Goal: Book appointment/travel/reservation

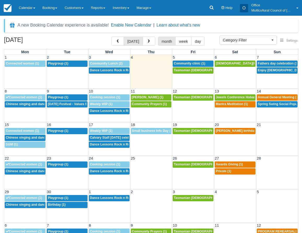
select select
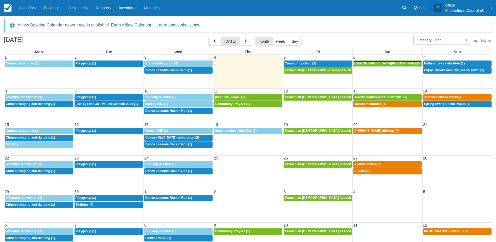
click at [302, 66] on link "12:30p Prophets Mohammed’s birthday (1)" at bounding box center [387, 63] width 69 height 6
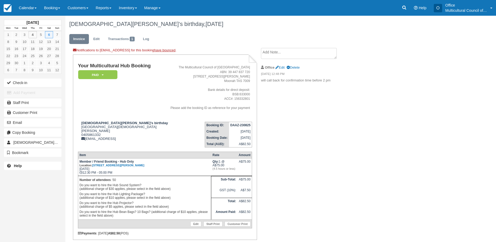
click at [279, 54] on textarea at bounding box center [299, 53] width 76 height 11
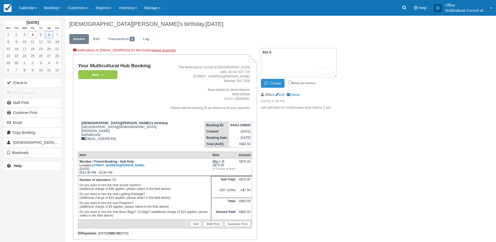
type textarea "key 6"
click at [283, 83] on button "Create" at bounding box center [273, 83] width 24 height 9
click at [25, 9] on link "Calendar" at bounding box center [27, 8] width 25 height 16
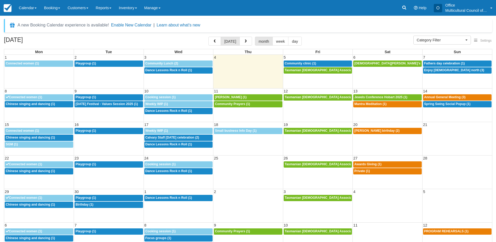
select select
click at [446, 63] on span "Fathers day celebration (1)" at bounding box center [444, 63] width 41 height 4
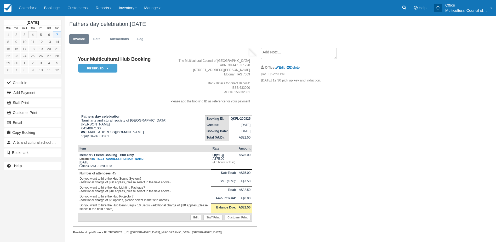
scroll to position [4, 0]
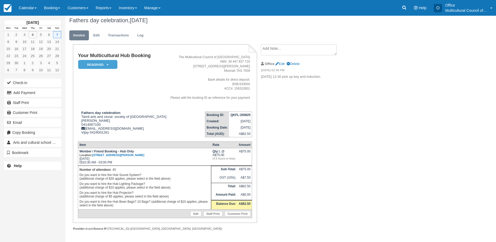
click at [280, 51] on textarea at bounding box center [299, 49] width 76 height 11
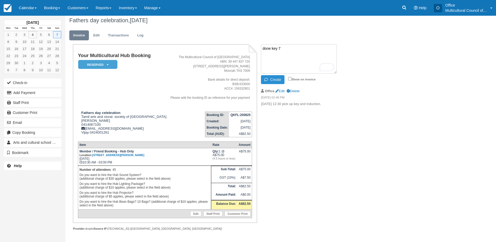
type textarea "done key 7"
click at [274, 81] on button "Create" at bounding box center [273, 79] width 24 height 9
click at [25, 5] on link "Calendar" at bounding box center [27, 8] width 25 height 16
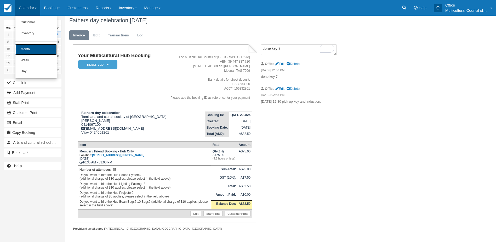
click at [45, 51] on link "Month" at bounding box center [35, 49] width 41 height 11
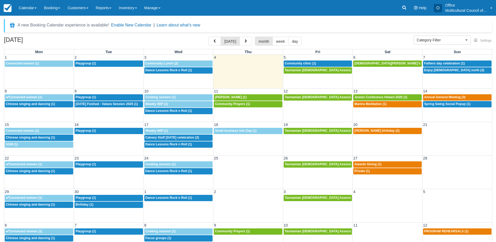
select select
click at [446, 69] on span "Enjoy church north (3)" at bounding box center [454, 70] width 60 height 4
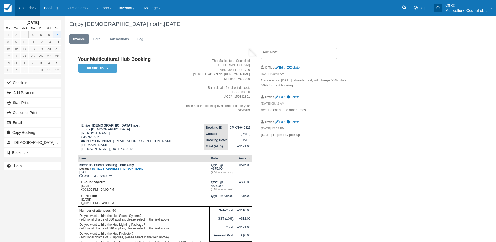
click at [25, 10] on link "Calendar" at bounding box center [27, 8] width 25 height 16
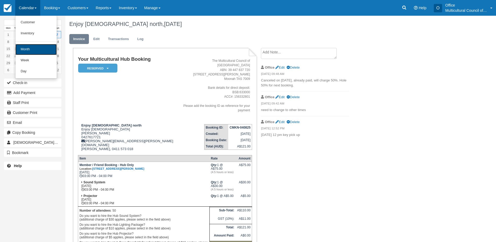
click at [49, 52] on link "Month" at bounding box center [35, 49] width 41 height 11
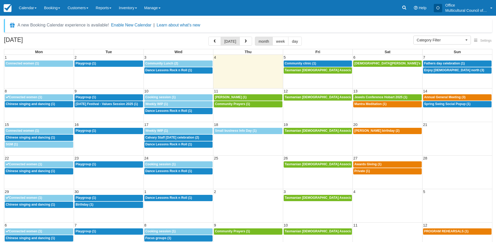
select select
click at [430, 64] on span "Fathers day celebration (1)" at bounding box center [444, 63] width 41 height 4
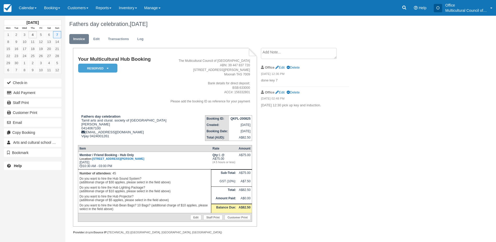
click at [272, 52] on textarea at bounding box center [299, 53] width 76 height 11
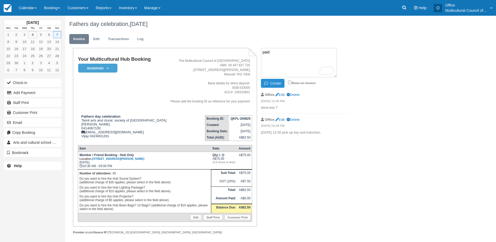
type textarea "paid"
click at [268, 79] on button "Create" at bounding box center [273, 83] width 24 height 9
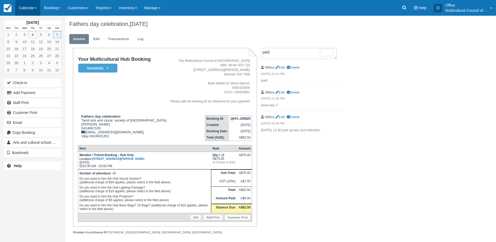
click at [31, 7] on link "Calendar" at bounding box center [27, 8] width 25 height 16
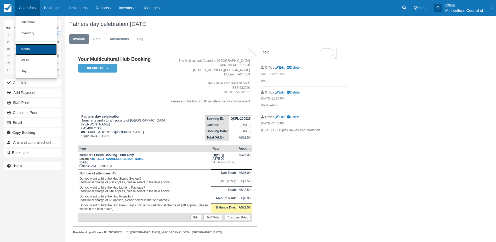
click at [37, 53] on link "Month" at bounding box center [35, 49] width 41 height 11
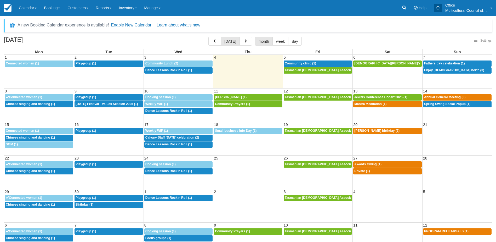
select select
click at [378, 131] on span "Seans birthday (2)" at bounding box center [377, 131] width 45 height 4
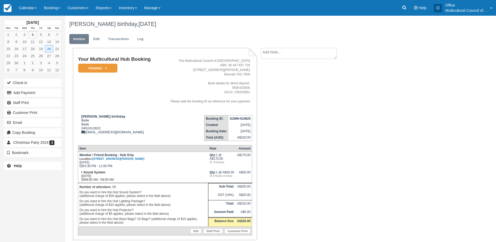
drag, startPoint x: 0, startPoint y: 1, endPoint x: 194, endPoint y: 38, distance: 197.7
click at [196, 38] on ul "Invoice Edit Transactions Log" at bounding box center [251, 40] width 364 height 16
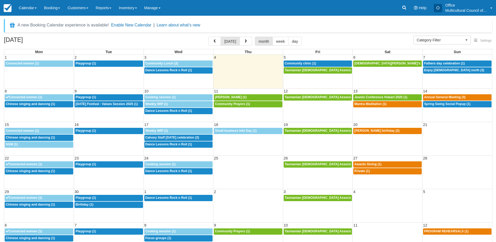
select select
click at [335, 132] on span "Tasmanian Muslim Association -Weekly Praying (1)" at bounding box center [336, 131] width 103 height 4
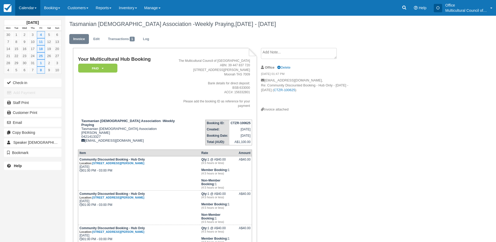
click at [17, 2] on link "Calendar" at bounding box center [27, 8] width 25 height 16
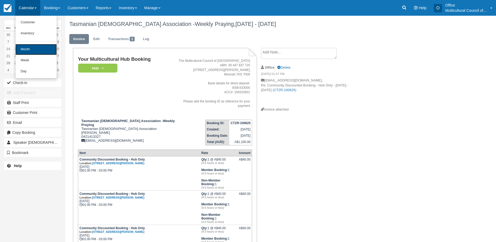
click at [45, 49] on link "Month" at bounding box center [35, 49] width 41 height 11
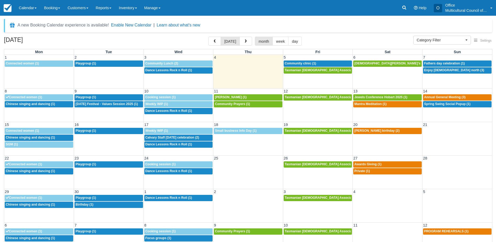
select select
click at [305, 146] on td "1p Tasmanian [DEMOGRAPHIC_DATA] Association -Weekly Praying (1)" at bounding box center [318, 137] width 70 height 20
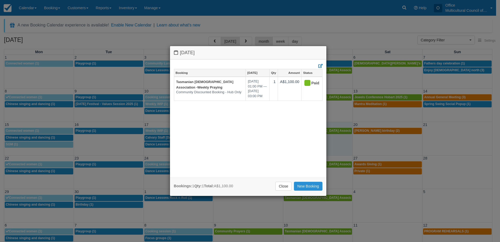
click at [302, 185] on link "New Booking" at bounding box center [308, 186] width 29 height 9
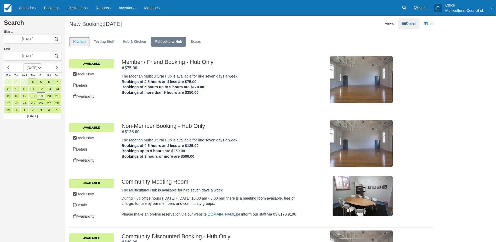
click at [83, 42] on link "Kitchen" at bounding box center [79, 42] width 20 height 10
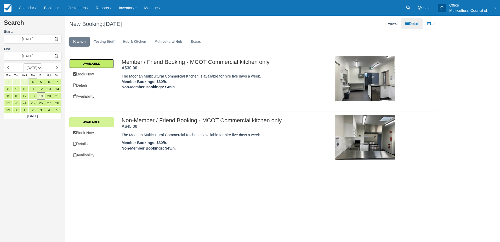
click at [101, 64] on link "Available" at bounding box center [91, 63] width 44 height 9
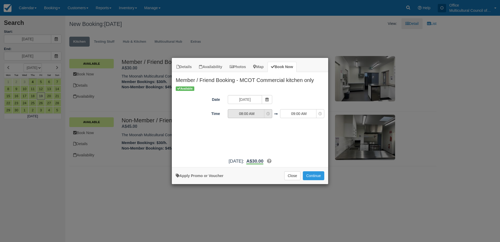
click at [263, 115] on span "08:00 AM" at bounding box center [246, 113] width 37 height 5
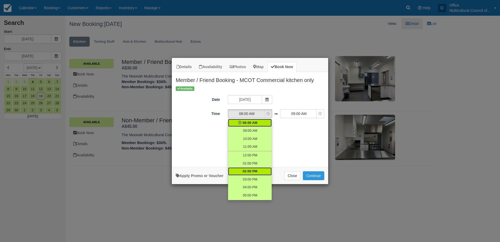
click at [258, 171] on link "02:00 PM" at bounding box center [250, 171] width 44 height 8
select select "14:00"
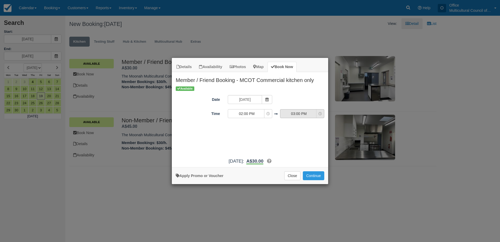
click at [292, 114] on span "03:00 PM" at bounding box center [298, 113] width 37 height 5
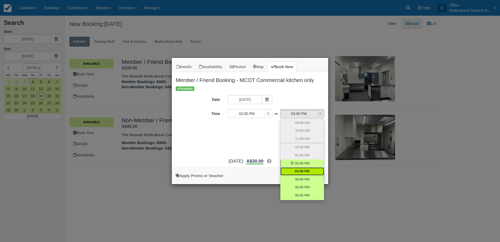
click at [299, 171] on span "03:00 PM" at bounding box center [302, 171] width 15 height 5
select select "15:00"
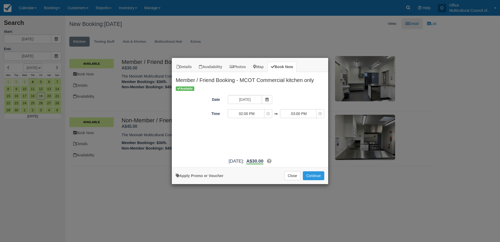
click at [258, 137] on div "Available Date Friday 19 September 2025 Time 02:00 PM 08:00 AM 09:00 AM 10:00 A…" at bounding box center [250, 121] width 156 height 70
click at [313, 177] on button "Continue" at bounding box center [313, 175] width 21 height 9
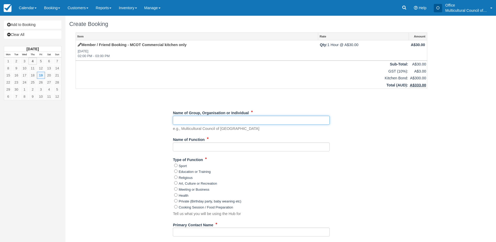
click at [215, 123] on input "Name of Group, Organisation or Individual" at bounding box center [251, 120] width 157 height 9
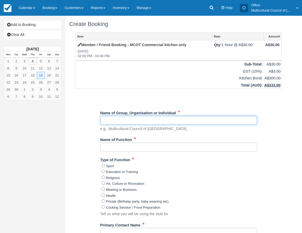
click at [129, 121] on input "Name of Group, Organisation or Individual" at bounding box center [178, 120] width 157 height 9
type input "Latin Spring"
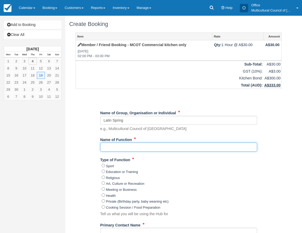
click at [131, 146] on input "Name of Function" at bounding box center [178, 146] width 157 height 9
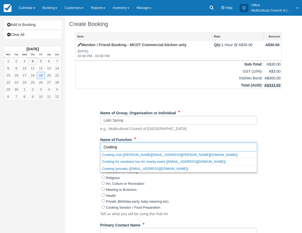
type input "Cooking"
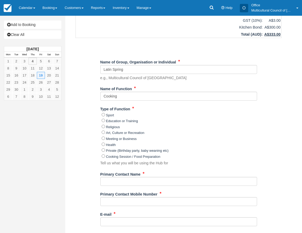
scroll to position [52, 0]
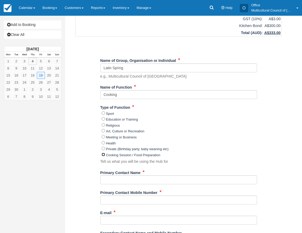
click at [102, 153] on input "Cooking Session / Food Preparation" at bounding box center [103, 154] width 3 height 3
radio input "true"
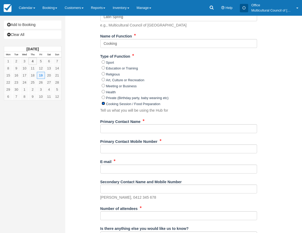
scroll to position [105, 0]
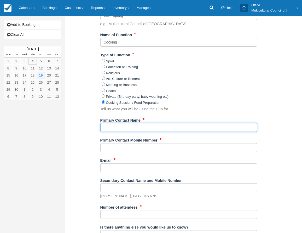
click at [108, 127] on input "Primary Contact Name" at bounding box center [178, 127] width 157 height 9
type input "Andrea"
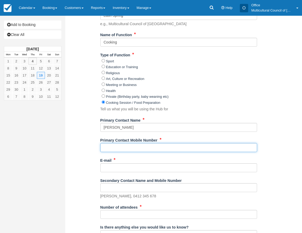
click at [116, 147] on input "Primary Contact Mobile Number" at bounding box center [178, 147] width 157 height 9
type input "0411246072"
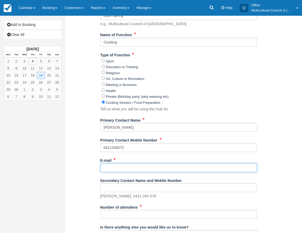
click at [113, 168] on input "E-mail" at bounding box center [178, 167] width 157 height 9
click at [132, 167] on input "E-mail" at bounding box center [178, 167] width 157 height 9
paste input "yandrea210@gmail.com"
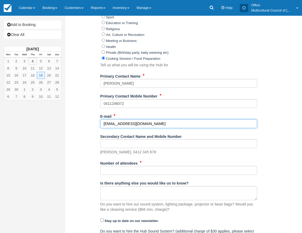
scroll to position [157, 0]
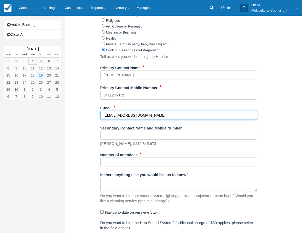
type input "yandrea210@gmail.com"
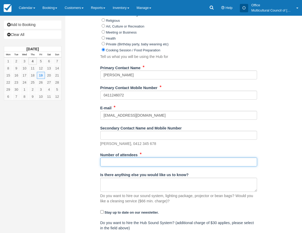
click at [160, 163] on input "Number of attendees" at bounding box center [178, 161] width 157 height 9
type input "1"
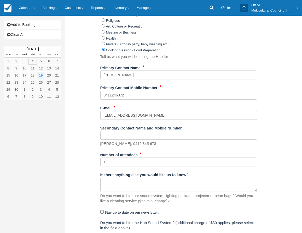
click at [87, 149] on div "Item Rate Amount Member / Friend Booking - MCOT Commercial kitchen only Fri Sep…" at bounding box center [178, 82] width 219 height 414
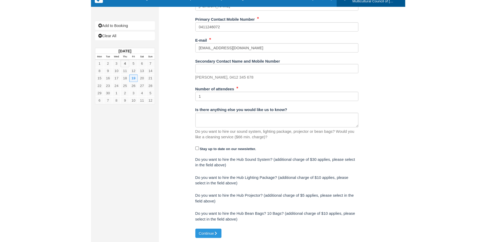
scroll to position [217, 0]
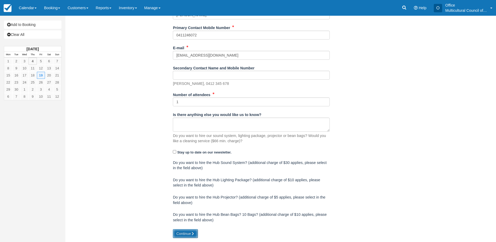
click at [180, 233] on button "Continue" at bounding box center [185, 233] width 25 height 9
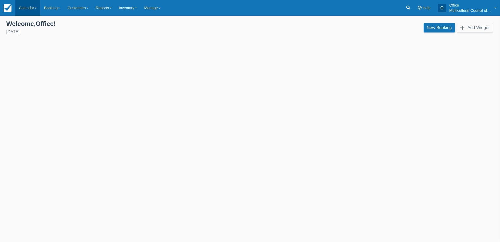
click at [22, 4] on link "Calendar" at bounding box center [27, 8] width 25 height 16
click at [41, 48] on link "Month" at bounding box center [35, 49] width 41 height 11
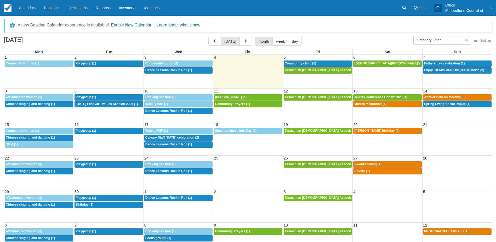
select select
click at [310, 149] on div "15 16 17 18 19 20 21 9:30a Connected women (1) 9:30a Playgroup (1) 9:30a Weekly…" at bounding box center [248, 138] width 488 height 33
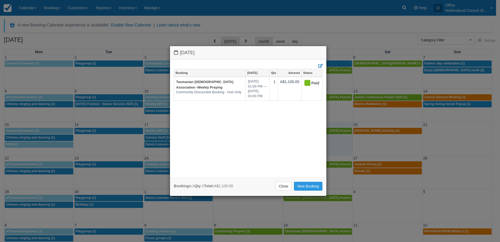
drag, startPoint x: 289, startPoint y: 9, endPoint x: 237, endPoint y: 16, distance: 52.8
click at [289, 9] on div "Friday September 19 2025 Booking Sep 19 Qty Amount Status Tasmanian Muslim Asso…" at bounding box center [250, 121] width 500 height 242
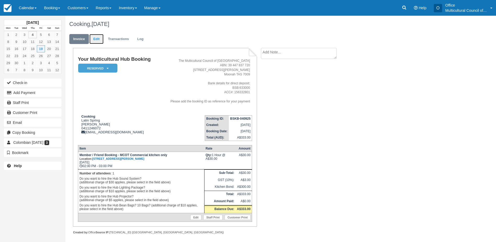
click at [96, 40] on link "Edit" at bounding box center [96, 39] width 14 height 10
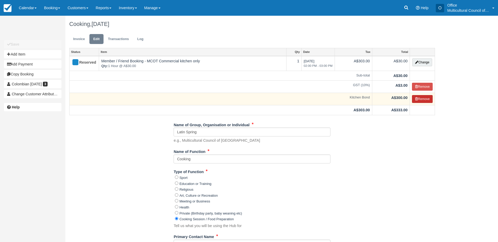
click at [418, 100] on button "Remove" at bounding box center [422, 99] width 21 height 8
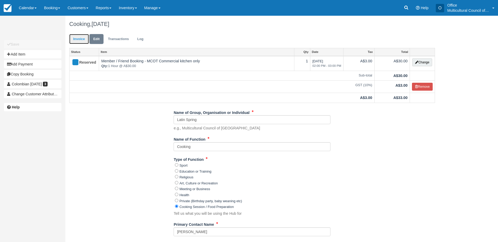
click at [74, 37] on link "Invoice" at bounding box center [79, 39] width 20 height 10
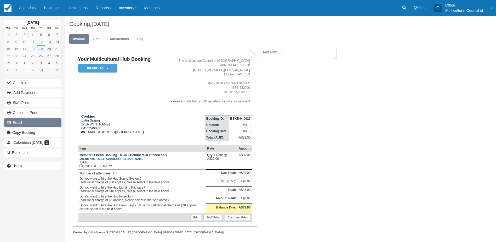
click at [32, 122] on button "Email" at bounding box center [33, 122] width 58 height 8
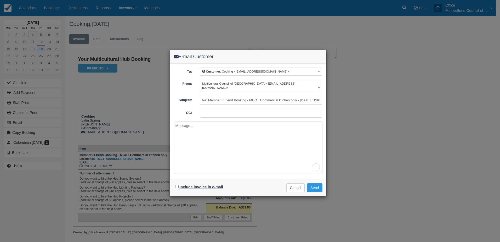
click at [187, 185] on label "Include invoice in e-mail" at bounding box center [201, 187] width 43 height 4
click at [179, 185] on input "Include invoice in e-mail" at bounding box center [176, 186] width 3 height 3
checkbox input "true"
click at [313, 183] on button "Send" at bounding box center [314, 187] width 15 height 9
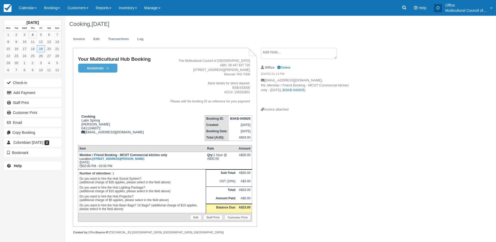
scroll to position [4, 0]
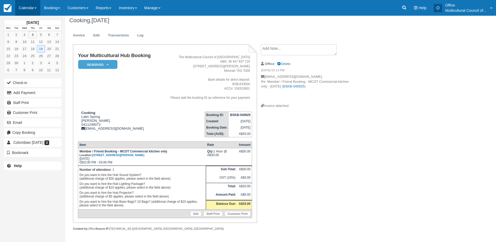
click at [26, 6] on link "Calendar" at bounding box center [27, 8] width 25 height 16
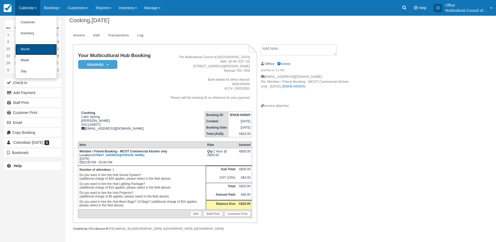
click at [48, 49] on link "Month" at bounding box center [35, 49] width 41 height 11
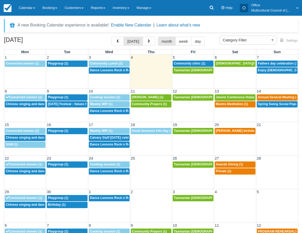
select select
click at [181, 13] on div "Menu Calendar Customer Inventory Month Week Day Booking Daily Manifest Daily Li…" at bounding box center [151, 8] width 302 height 16
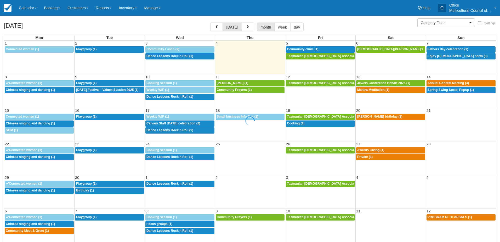
select select
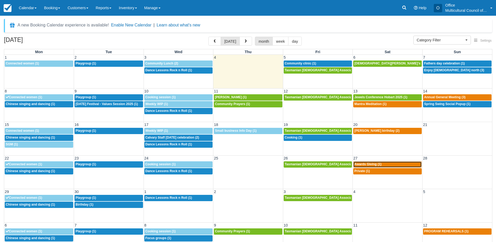
click at [380, 166] on div "1p Awards Giving (1)" at bounding box center [388, 164] width 66 height 4
select select
click at [386, 169] on div "6p Private (1)" at bounding box center [388, 171] width 66 height 4
select select
click at [375, 165] on span "Awards Giving (1)" at bounding box center [368, 164] width 27 height 4
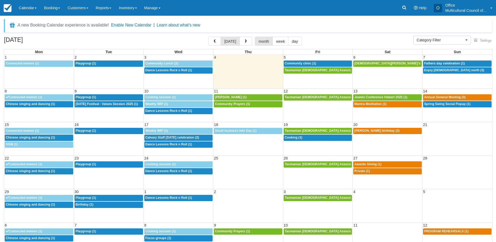
select select
click at [371, 168] on link "6p Private (1)" at bounding box center [387, 171] width 69 height 6
select select
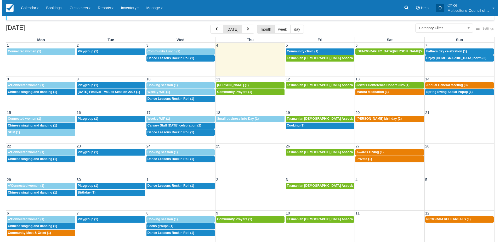
scroll to position [17, 0]
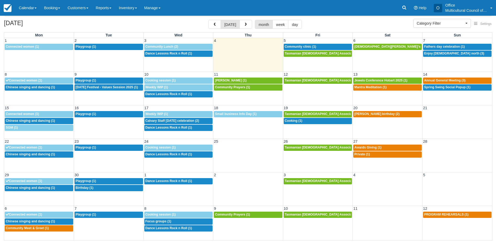
click at [307, 162] on div "22 23 24 25 26 27 28 9:30a Connected women (1) 9:30a Playgroup (1) 9a Cooking s…" at bounding box center [248, 154] width 488 height 33
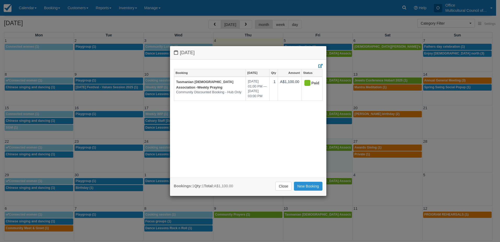
click at [315, 187] on link "New Booking" at bounding box center [308, 186] width 29 height 9
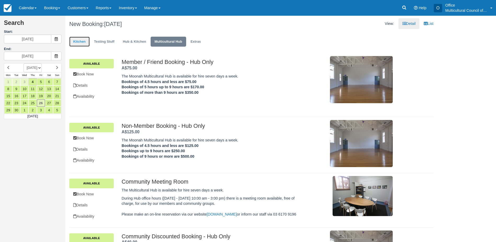
click at [84, 41] on link "Kitchen" at bounding box center [79, 42] width 20 height 10
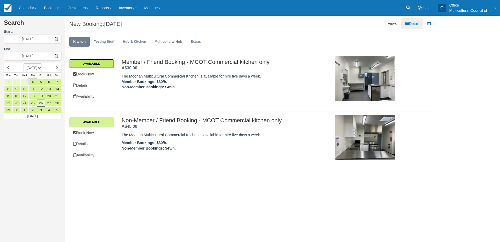
click at [97, 66] on link "Available" at bounding box center [91, 63] width 44 height 9
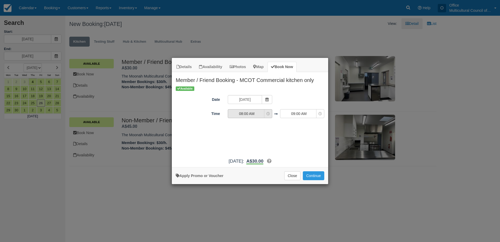
click at [261, 115] on span "08:00 AM" at bounding box center [246, 113] width 37 height 5
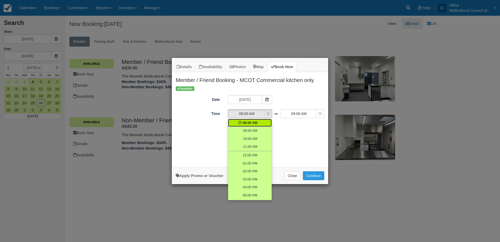
click at [292, 180] on div "Apply Promo or Voucher Close Continue Searching..." at bounding box center [250, 175] width 156 height 17
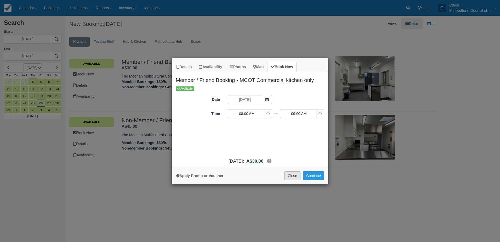
click at [291, 177] on button "Close" at bounding box center [292, 175] width 16 height 9
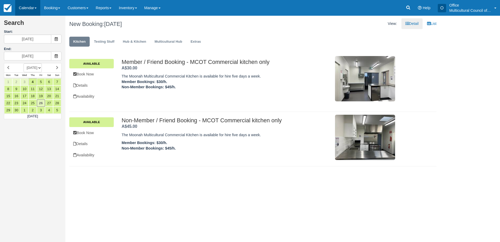
click at [20, 9] on link "Calendar" at bounding box center [27, 8] width 25 height 16
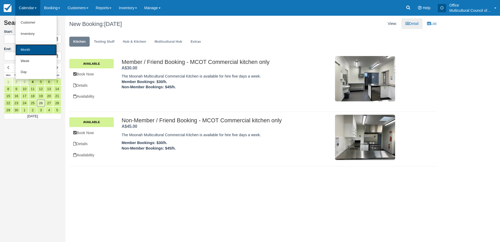
click at [40, 52] on link "Month" at bounding box center [35, 49] width 41 height 11
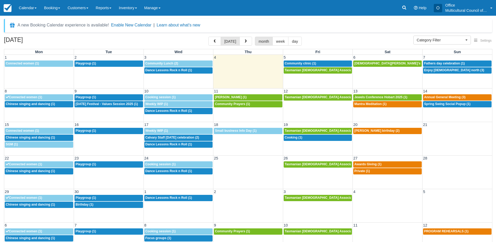
select select
